Goal: Task Accomplishment & Management: Manage account settings

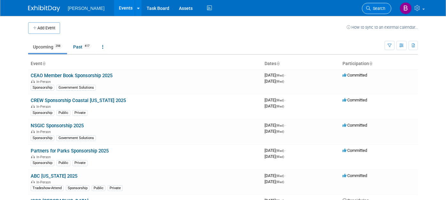
click at [382, 11] on link "Search" at bounding box center [376, 8] width 29 height 11
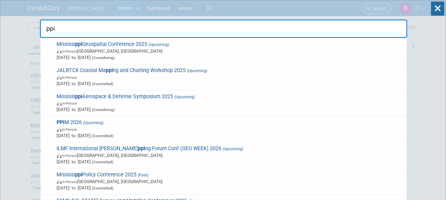
type input "ppim"
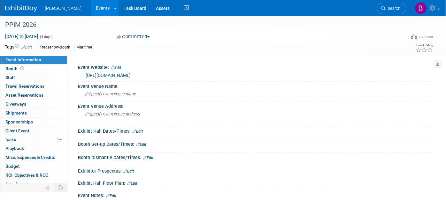
click at [152, 71] on div "https://ppimconference.com/ppim-2026/" at bounding box center [256, 74] width 346 height 9
click at [131, 76] on link "https://ppimconference.com/ppim-2026/" at bounding box center [108, 75] width 45 height 5
click at [393, 10] on span "Search" at bounding box center [393, 8] width 15 height 5
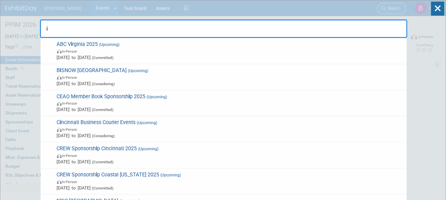
type input "i"
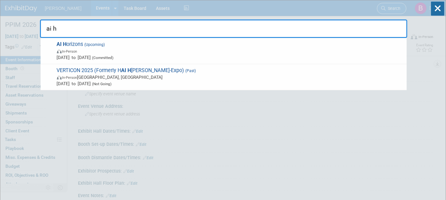
type input "ai ho"
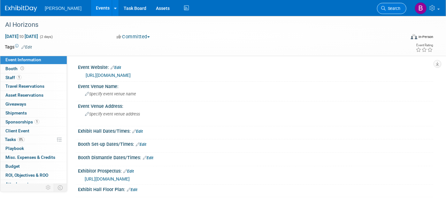
click at [393, 8] on span "Search" at bounding box center [393, 8] width 15 height 5
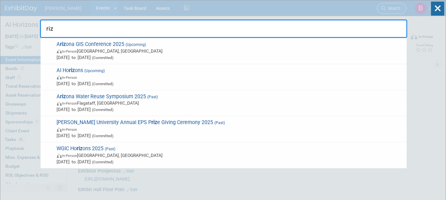
type input "rizo"
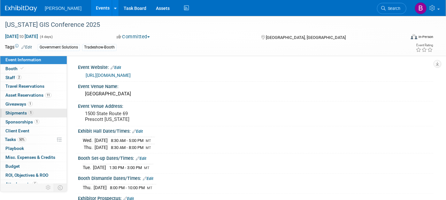
click at [38, 110] on link "1 Shipments 1" at bounding box center [33, 113] width 66 height 9
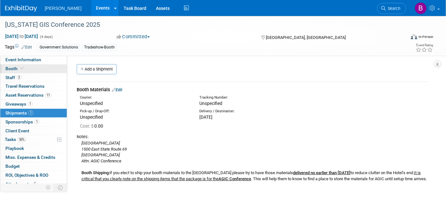
click at [34, 71] on link "Booth" at bounding box center [33, 69] width 66 height 9
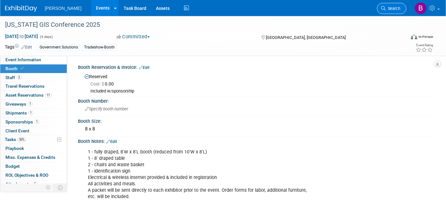
click at [389, 5] on link "Search" at bounding box center [391, 8] width 29 height 11
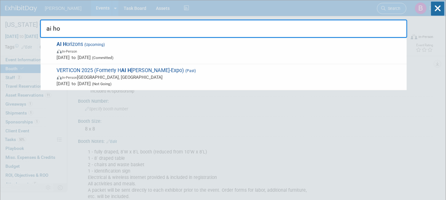
type input "ai hor"
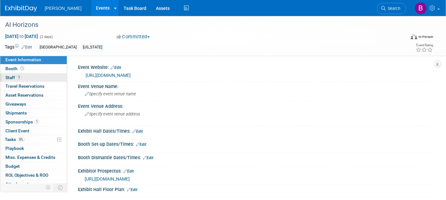
click at [19, 75] on span "1" at bounding box center [19, 77] width 5 height 5
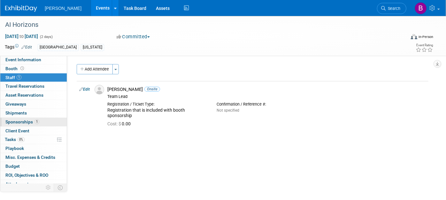
click at [30, 124] on link "1 Sponsorships 1" at bounding box center [33, 122] width 66 height 9
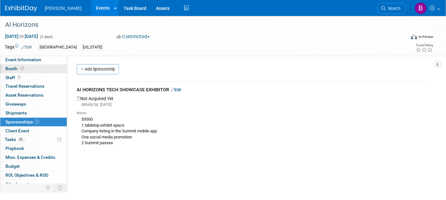
click at [39, 67] on link "Booth" at bounding box center [33, 69] width 66 height 9
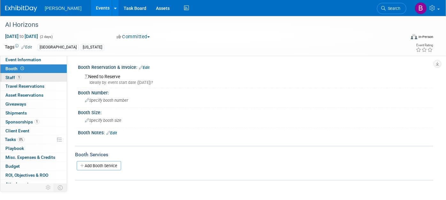
click at [39, 76] on link "1 Staff 1" at bounding box center [33, 77] width 66 height 9
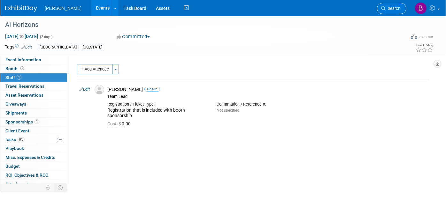
click at [398, 8] on span "Search" at bounding box center [393, 8] width 15 height 5
click at [0, 0] on div "Recently Viewed Events: AI Horizons In-Person Sep 11, 2025 to Sep 12, 2025 (Com…" at bounding box center [0, 0] width 0 height 0
click at [398, 8] on span "Search" at bounding box center [393, 8] width 15 height 5
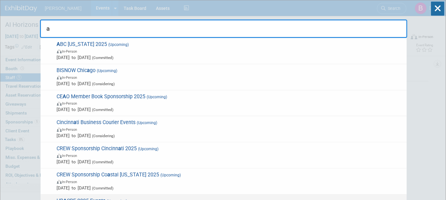
type input "a"
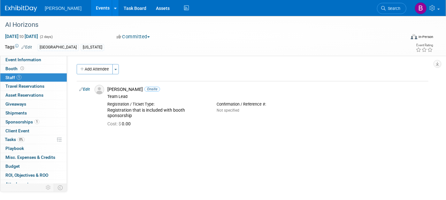
click at [27, 45] on link "Edit" at bounding box center [26, 47] width 11 height 4
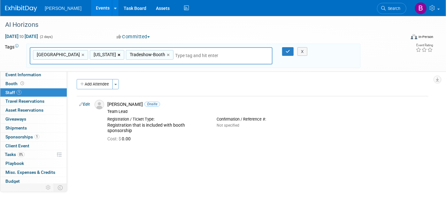
click at [118, 53] on link "×" at bounding box center [120, 54] width 4 height 7
click at [81, 57] on link "×" at bounding box center [83, 54] width 4 height 7
type input "Tradeshow-Booth"
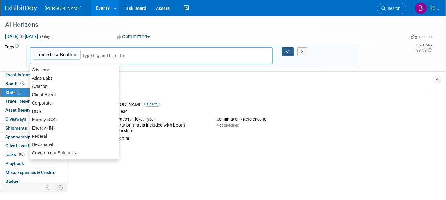
click at [290, 48] on button "button" at bounding box center [288, 51] width 12 height 9
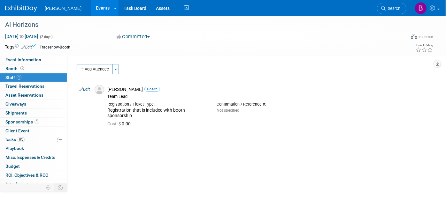
click at [28, 47] on link "Edit" at bounding box center [26, 47] width 11 height 4
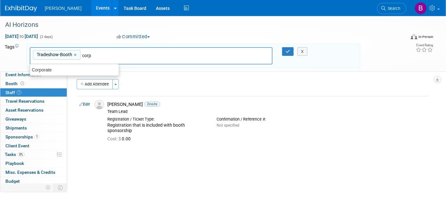
type input "Corporate"
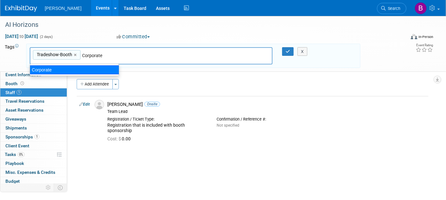
type input "Tradeshow-Booth, Corporate"
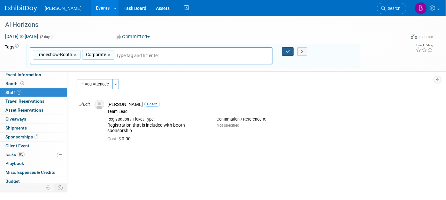
click at [290, 50] on icon "button" at bounding box center [288, 52] width 4 height 4
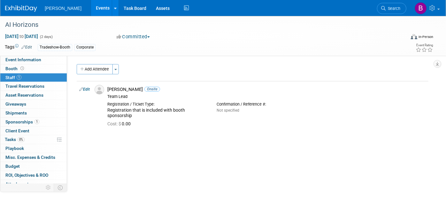
click at [31, 44] on td "Tags Edit" at bounding box center [18, 47] width 27 height 7
click at [29, 46] on link "Edit" at bounding box center [26, 47] width 11 height 4
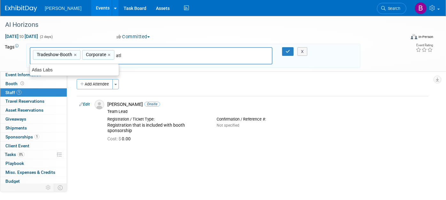
type input "Atlas Labs"
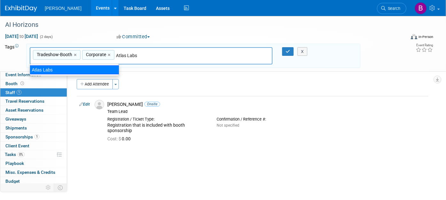
type input "Tradeshow-Booth, Corporate, Atlas Labs"
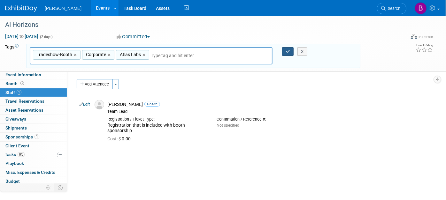
click at [286, 50] on icon "button" at bounding box center [288, 52] width 4 height 4
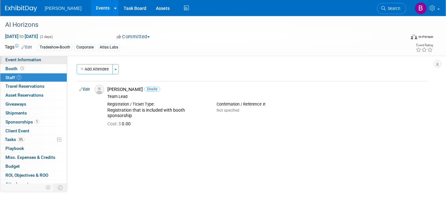
click at [43, 58] on link "Event Information" at bounding box center [33, 60] width 66 height 9
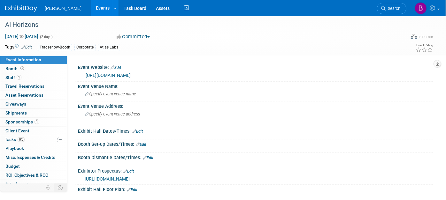
click at [105, 75] on link "https://aihorizonspgh.com/" at bounding box center [108, 75] width 45 height 5
click at [135, 114] on span "Specify event venue address" at bounding box center [112, 114] width 55 height 5
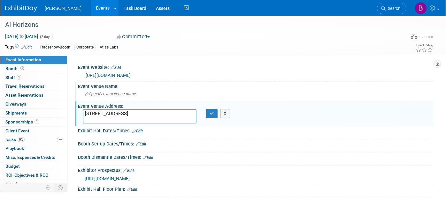
type textarea "6425 Penn Ave, Pittsburgh, PA 15206"
click at [125, 97] on div "Specify event venue name" at bounding box center [256, 94] width 346 height 10
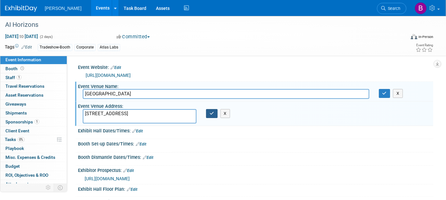
type input "Bakery Square"
click at [210, 112] on icon "button" at bounding box center [212, 113] width 4 height 4
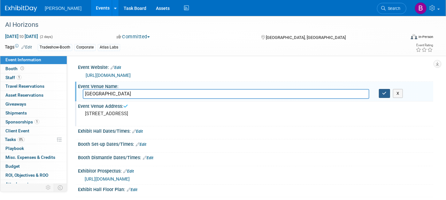
click at [381, 95] on button "button" at bounding box center [385, 93] width 12 height 9
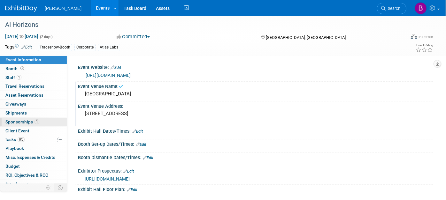
click at [38, 118] on link "1 Sponsorships 1" at bounding box center [33, 122] width 66 height 9
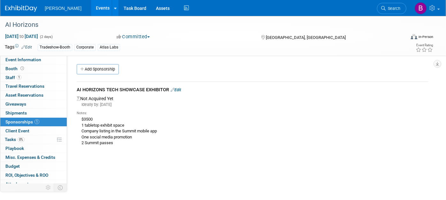
click at [91, 13] on link "Events" at bounding box center [102, 8] width 23 height 16
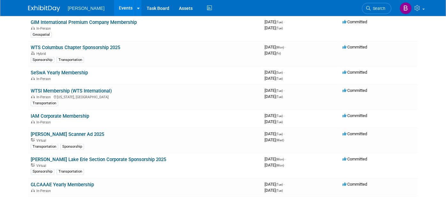
scroll to position [424, 0]
click at [376, 10] on span "Search" at bounding box center [378, 8] width 15 height 5
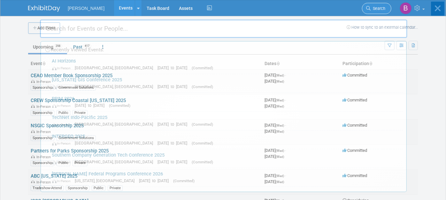
type input "i"
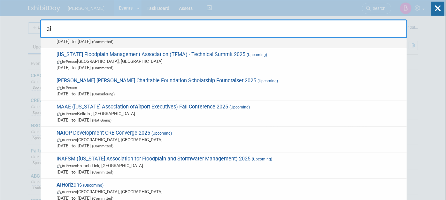
scroll to position [68, 0]
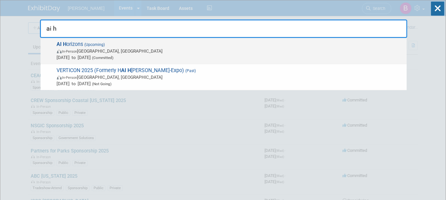
type input "ai h"
click at [296, 44] on span "AI H orizons (Upcoming) In-Person Pittsburgh, PA Sep 11, 2025 to Sep 12, 2025 (…" at bounding box center [229, 50] width 349 height 19
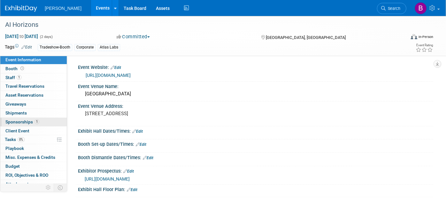
click at [16, 119] on link "1 Sponsorships 1" at bounding box center [33, 122] width 66 height 9
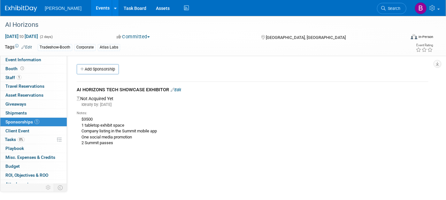
click at [180, 87] on div "AI HORIZONS TECH SHOWCASE EXHIBITOR Edit" at bounding box center [253, 91] width 352 height 8
click at [180, 88] on link "Edit" at bounding box center [176, 90] width 11 height 5
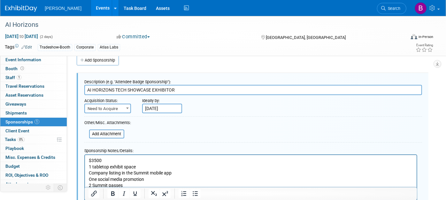
click at [147, 91] on input "AI HORIZONS TECH SHOWCASE EXHIBITOR" at bounding box center [253, 90] width 338 height 10
click at [119, 113] on form "Description (e.g. "Attendee Badge Sponsorship"): AI HORIZONS TECH SHOWCASE EXHI…" at bounding box center [253, 151] width 338 height 151
click at [116, 110] on span "Need to Acquire" at bounding box center [107, 108] width 45 height 9
select select "2"
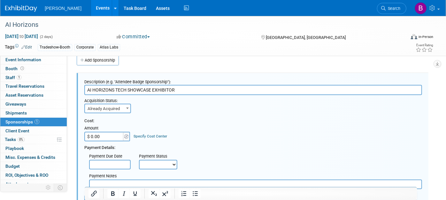
click at [105, 140] on input "$ 0.00" at bounding box center [104, 137] width 40 height 10
type input "$ 3,605.00"
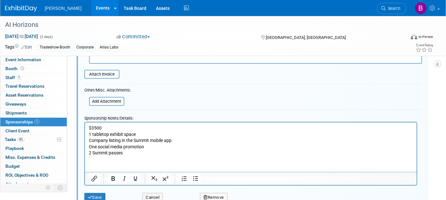
scroll to position [142, 0]
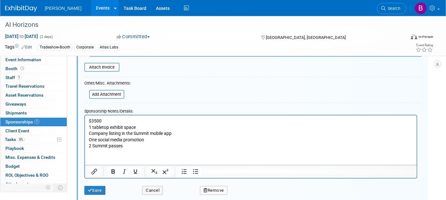
click at [87, 127] on html "$3500 1 tabletop exhibit space Company listing in the Summit mobile app One soc…" at bounding box center [251, 132] width 332 height 34
click at [89, 121] on p "$3500 1 tabletop exhibit space Company listing in the Summit mobile app One soc…" at bounding box center [250, 133] width 324 height 31
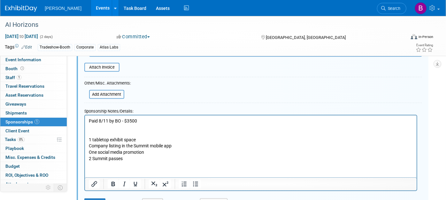
click at [152, 120] on p "Paid 8/11 by BO - $3500" at bounding box center [250, 121] width 324 height 6
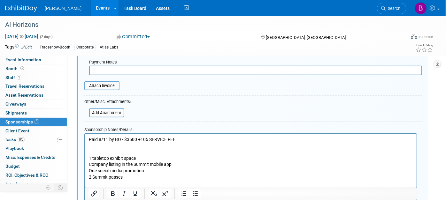
click at [125, 114] on div "Other/Misc. Attachments: Add Attachment" at bounding box center [107, 108] width 47 height 20
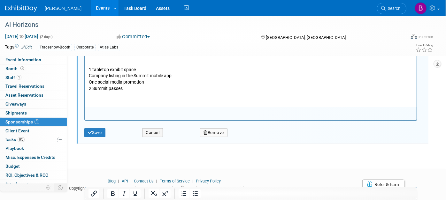
scroll to position [223, 0]
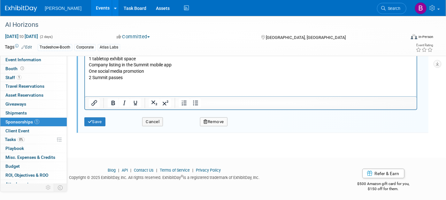
click at [109, 114] on div "Save" at bounding box center [109, 119] width 58 height 13
click at [104, 118] on button "Save" at bounding box center [94, 122] width 21 height 9
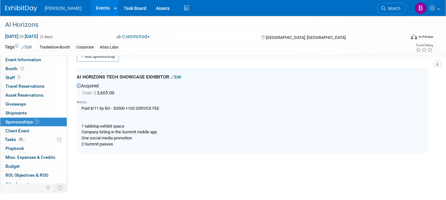
click at [99, 123] on div "Paid 8/11 by BO - $3500 +105 SERVICE FEE 1 tabletop exhibit space Company listi…" at bounding box center [253, 126] width 352 height 42
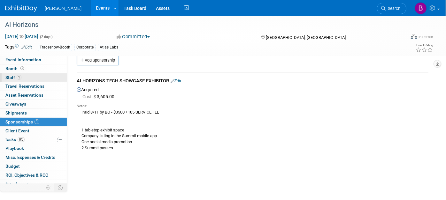
click at [42, 80] on link "1 Staff 1" at bounding box center [33, 77] width 66 height 9
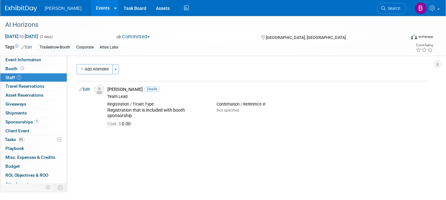
click at [395, 3] on li "Search" at bounding box center [391, 8] width 29 height 16
click at [397, 10] on span "Search" at bounding box center [393, 8] width 15 height 5
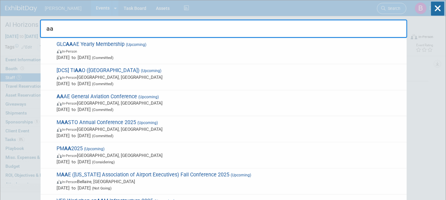
type input "a"
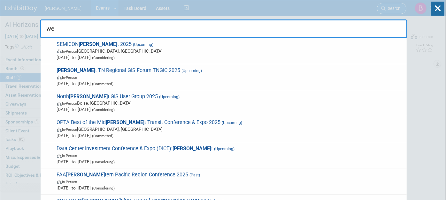
type input "w"
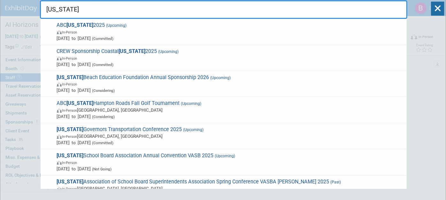
drag, startPoint x: 267, startPoint y: 13, endPoint x: 107, endPoint y: 17, distance: 160.4
click at [107, 17] on input "virginia" at bounding box center [223, 9] width 367 height 19
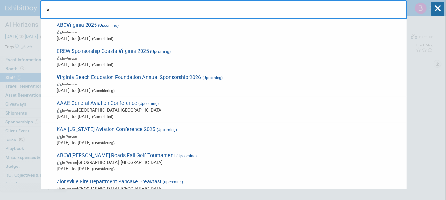
type input "v"
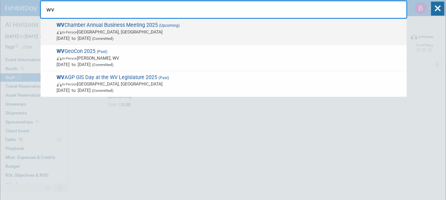
type input "wv"
click at [111, 23] on span "WV Chamber Annual Business Meeting 2025 (Upcoming) In-Person White Sulphur Spri…" at bounding box center [229, 31] width 349 height 19
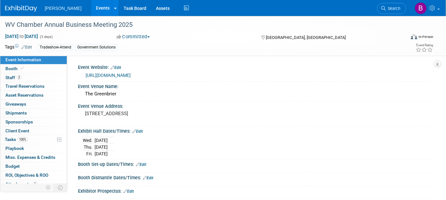
click at [110, 77] on link "[URL][DOMAIN_NAME]" at bounding box center [108, 75] width 45 height 5
click at [41, 75] on link "2 Staff 2" at bounding box center [33, 77] width 66 height 9
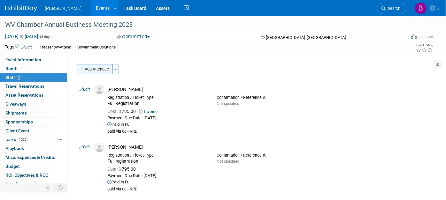
click at [92, 68] on button "Add Attendee" at bounding box center [95, 69] width 36 height 10
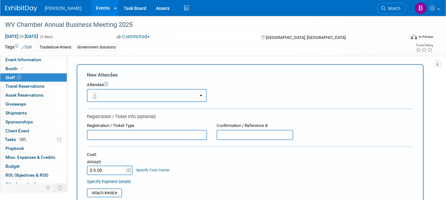
click at [123, 96] on button "button" at bounding box center [147, 95] width 120 height 13
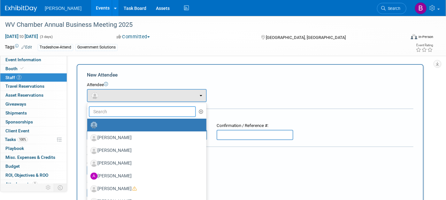
click at [126, 116] on input "text" at bounding box center [142, 111] width 107 height 11
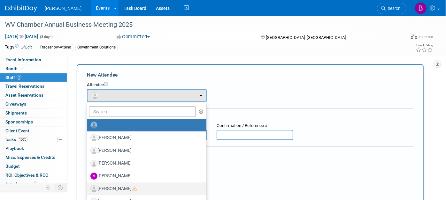
click at [122, 189] on label "Aaron Morris" at bounding box center [145, 189] width 110 height 10
click at [88, 189] on input "Aaron Morris" at bounding box center [86, 188] width 4 height 4
select select "e50a130b-88df-4fb9-8ece-88a106a6cdc3"
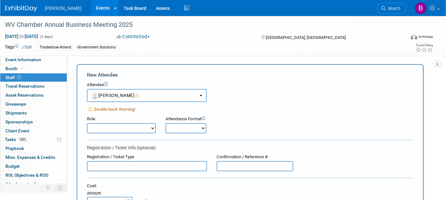
click at [124, 109] on span "Double-book Warning!" at bounding box center [114, 109] width 41 height 5
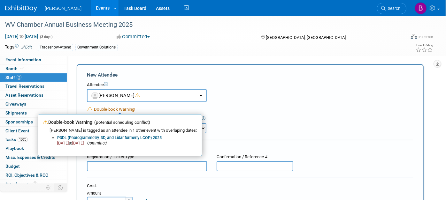
click at [385, 2] on li "Search" at bounding box center [391, 8] width 29 height 16
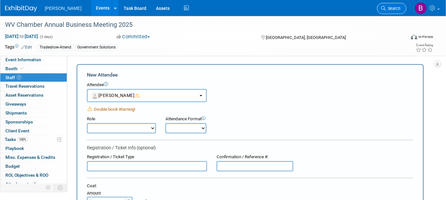
click at [386, 4] on link "Search" at bounding box center [391, 8] width 29 height 11
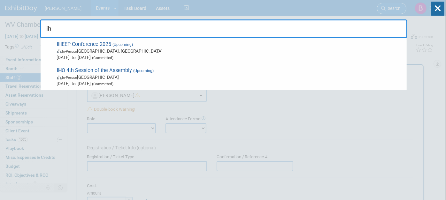
type input "i"
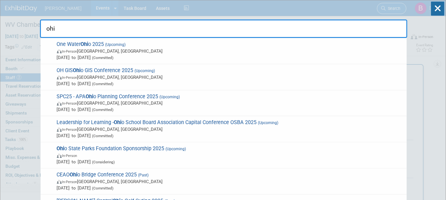
type input "ohio"
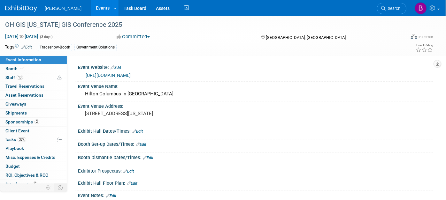
click at [131, 77] on link "[URL][DOMAIN_NAME]" at bounding box center [108, 75] width 45 height 5
click at [29, 84] on span "Travel Reservations 0" at bounding box center [24, 86] width 39 height 5
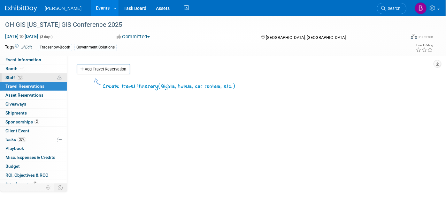
click at [27, 81] on link "13 Staff 13" at bounding box center [33, 77] width 66 height 9
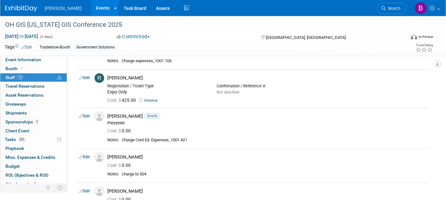
scroll to position [396, 0]
